Goal: Task Accomplishment & Management: Use online tool/utility

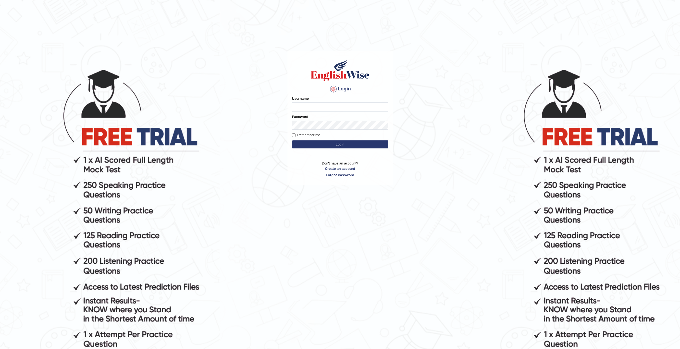
type input "Mannkang"
click at [338, 145] on button "Login" at bounding box center [340, 144] width 96 height 8
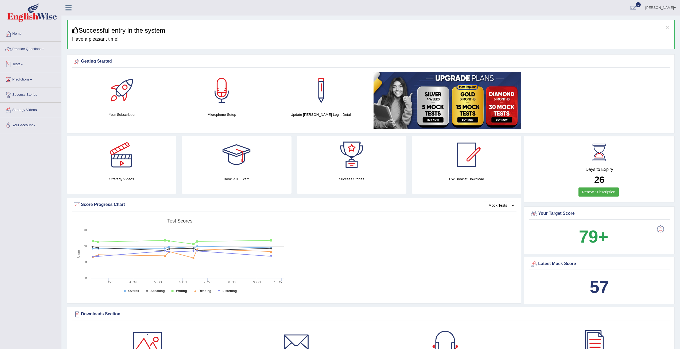
click at [20, 64] on link "Tests" at bounding box center [30, 63] width 61 height 13
click at [22, 87] on link "Take Mock Test" at bounding box center [35, 86] width 50 height 10
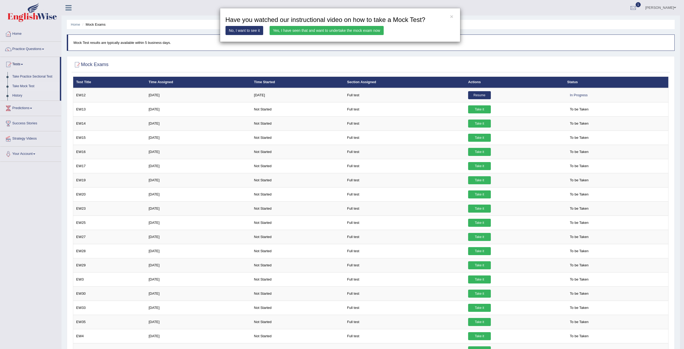
click at [298, 30] on link "Yes, I have seen that and want to undertake the mock exam now" at bounding box center [327, 30] width 114 height 9
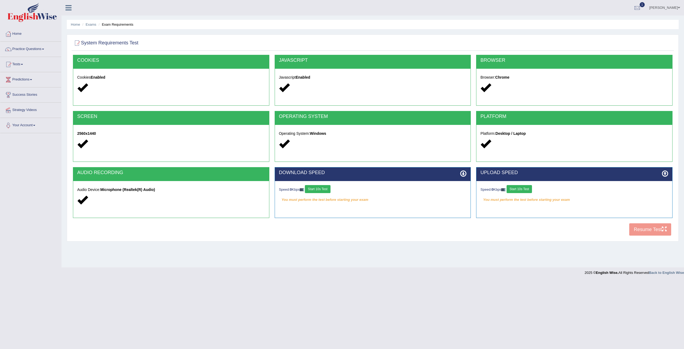
click at [315, 190] on button "Start 10s Test" at bounding box center [317, 189] width 25 height 8
click at [518, 187] on button "Start 10s Test" at bounding box center [519, 189] width 25 height 8
click at [647, 226] on div "COOKIES Cookies Enabled JAVASCRIPT Javascript Enabled BROWSER Browser: Chrome S…" at bounding box center [373, 147] width 602 height 184
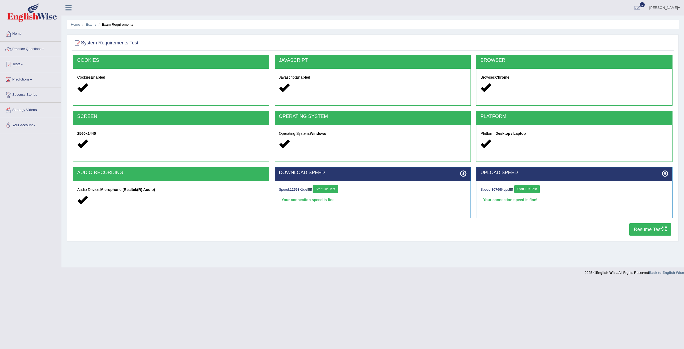
drag, startPoint x: 646, startPoint y: 230, endPoint x: 644, endPoint y: 227, distance: 3.7
click at [645, 229] on button "Resume Test" at bounding box center [650, 229] width 42 height 12
drag, startPoint x: 212, startPoint y: 147, endPoint x: 659, endPoint y: 231, distance: 454.8
click at [659, 231] on button "Resume Test" at bounding box center [650, 229] width 42 height 12
